Goal: Check status: Check status

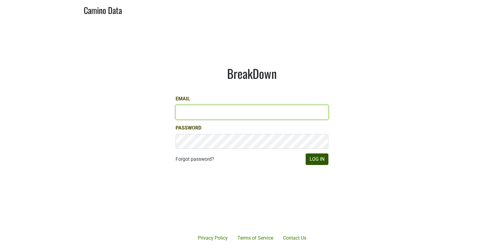
type input "[EMAIL_ADDRESS][DOMAIN_NAME]"
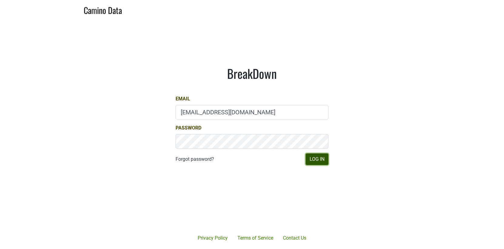
click at [314, 155] on button "Log In" at bounding box center [317, 160] width 23 height 12
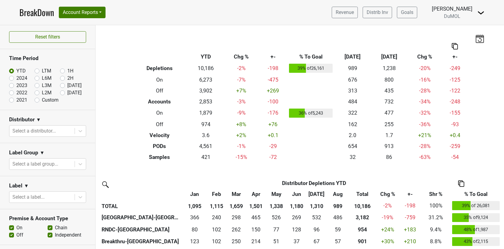
click at [67, 91] on label "Sep '25" at bounding box center [74, 92] width 14 height 7
click at [63, 91] on input "Sep '25" at bounding box center [72, 92] width 24 height 6
radio input "true"
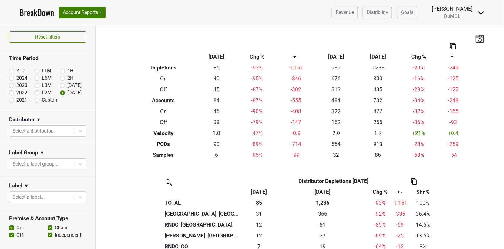
click at [67, 85] on label "Aug '25" at bounding box center [74, 85] width 14 height 7
click at [61, 85] on input "Aug '25" at bounding box center [72, 85] width 24 height 6
radio input "true"
